Goal: Information Seeking & Learning: Check status

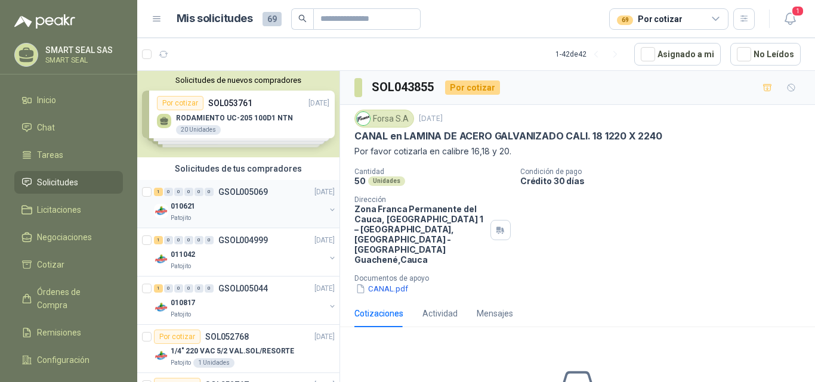
click at [240, 211] on div "010621" at bounding box center [248, 206] width 154 height 14
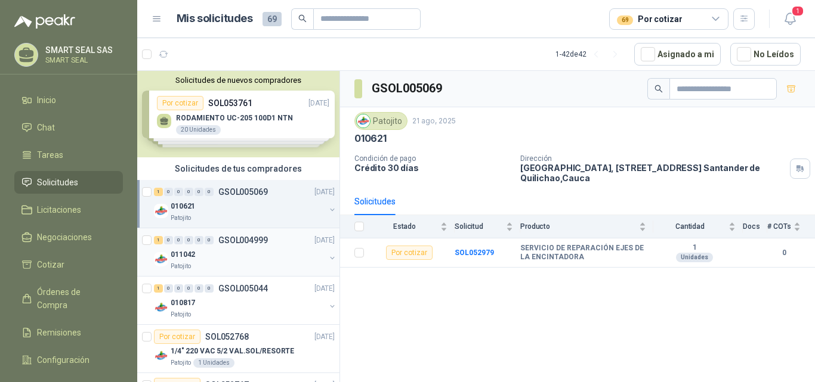
click at [254, 255] on div "011042" at bounding box center [248, 255] width 154 height 14
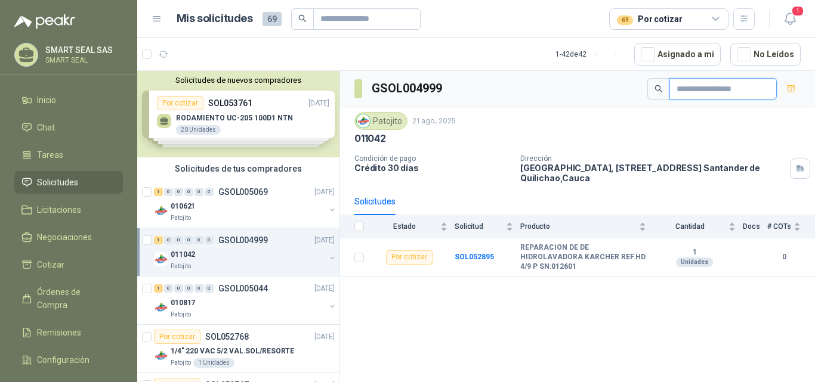
click at [743, 95] on input "text" at bounding box center [717, 89] width 83 height 20
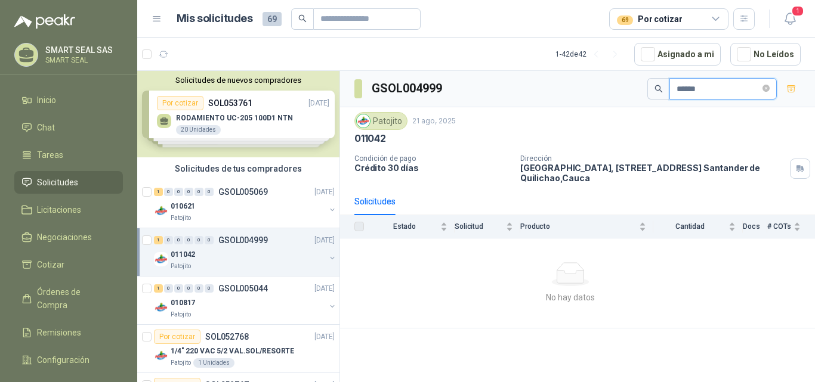
type input "******"
click at [652, 98] on span at bounding box center [658, 88] width 22 height 21
click at [652, 83] on span at bounding box center [658, 88] width 22 height 21
click at [654, 85] on icon "search" at bounding box center [658, 89] width 8 height 8
click at [654, 88] on icon "search" at bounding box center [658, 89] width 8 height 8
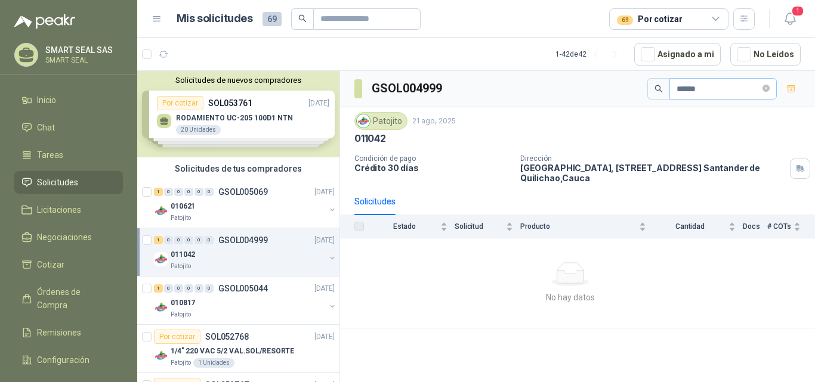
click at [771, 88] on span "******" at bounding box center [722, 88] width 107 height 21
click at [766, 88] on icon "close-circle" at bounding box center [765, 88] width 7 height 7
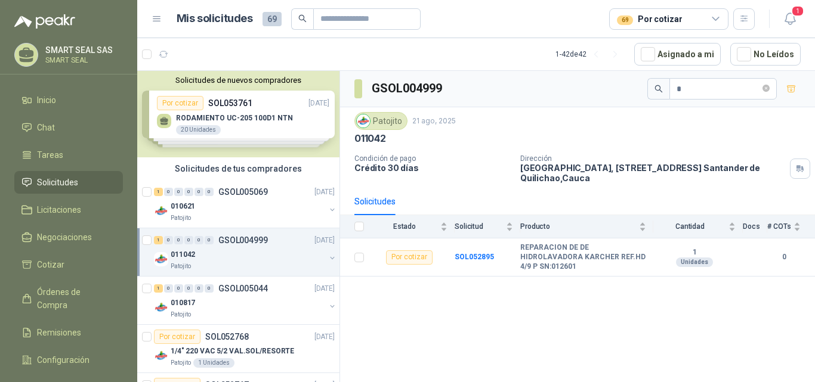
click at [450, 27] on article "Mis solicitudes 69 69 Por cotizar" at bounding box center [466, 18] width 579 height 21
click at [786, 16] on icon "button" at bounding box center [789, 18] width 10 height 11
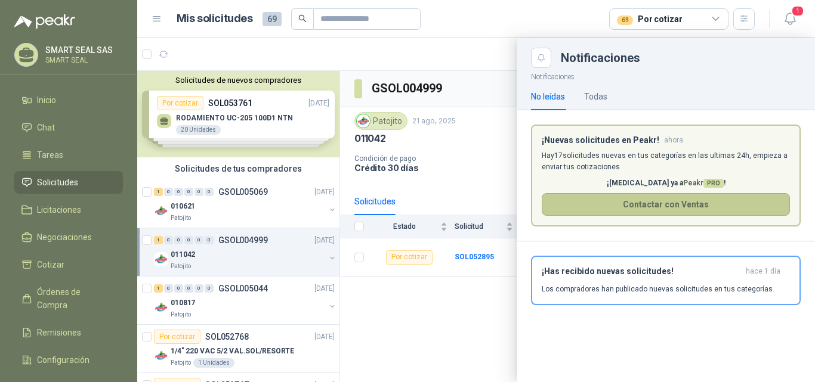
click at [670, 195] on button "Contactar con Ventas" at bounding box center [666, 204] width 248 height 23
click at [469, 24] on article "Mis solicitudes 69 69 Por cotizar" at bounding box center [466, 18] width 579 height 21
click at [562, 97] on div "No leídas" at bounding box center [548, 96] width 34 height 13
click at [560, 96] on div "No leídas" at bounding box center [548, 96] width 34 height 13
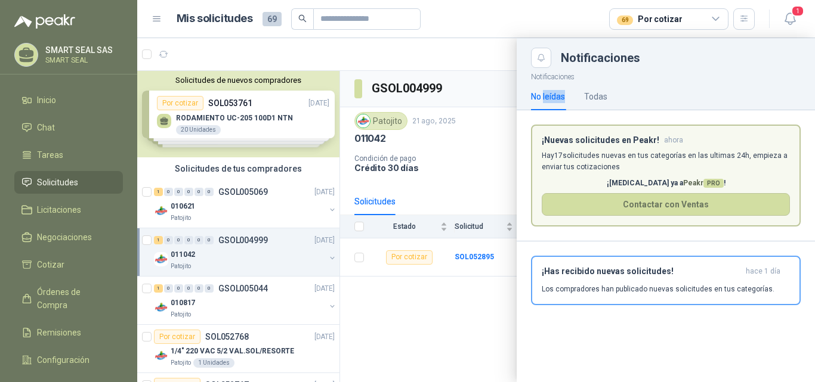
click at [559, 96] on div "No leídas" at bounding box center [548, 96] width 34 height 13
click at [558, 97] on div "No leídas" at bounding box center [548, 96] width 34 height 13
click at [538, 67] on button "Close" at bounding box center [541, 58] width 20 height 20
